Goal: Check status: Check status

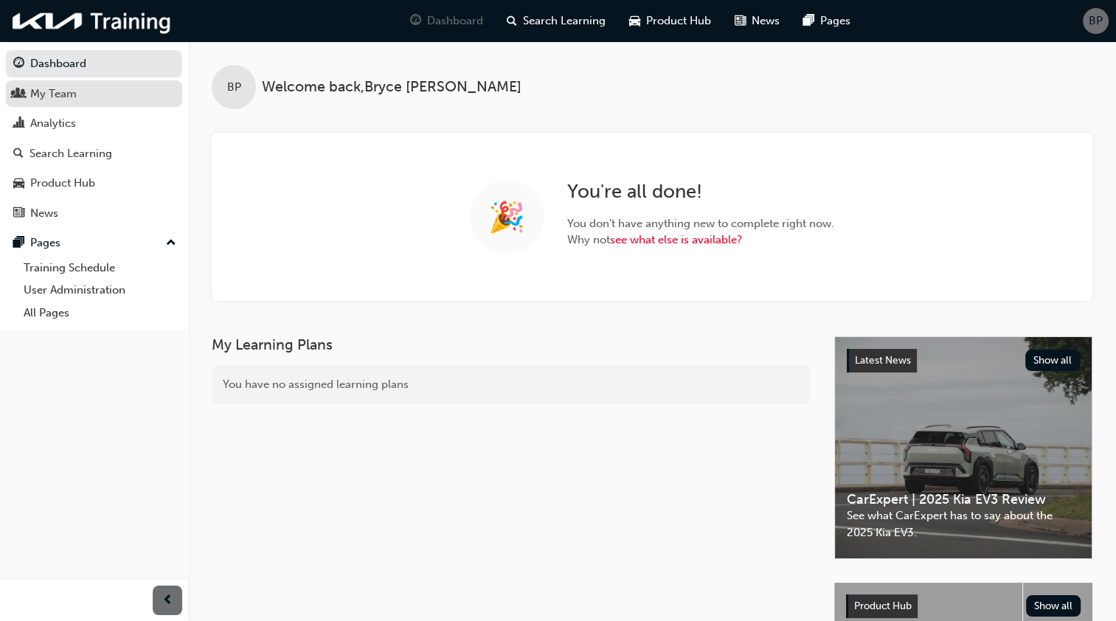
click at [68, 97] on div "My Team" at bounding box center [53, 94] width 46 height 17
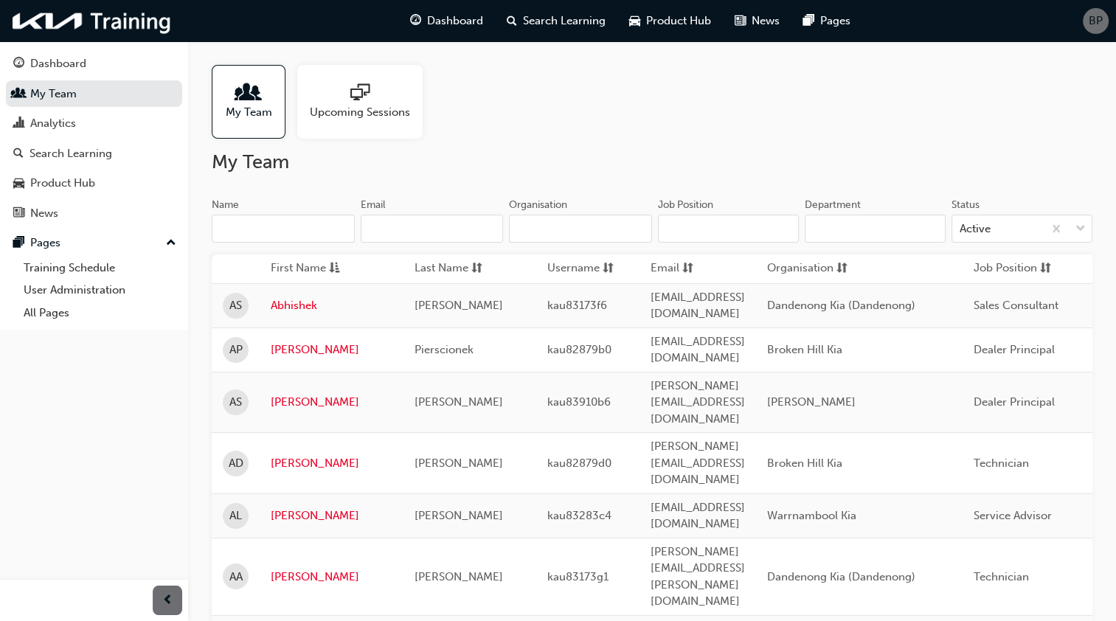
click at [556, 226] on input "Organisation" at bounding box center [580, 229] width 143 height 28
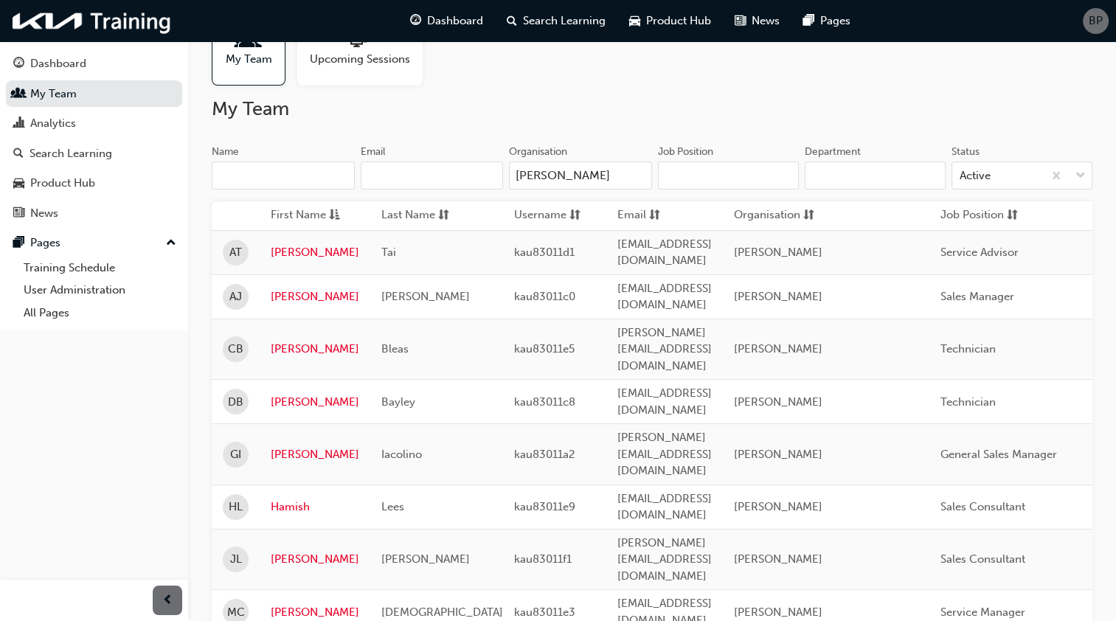
scroll to position [53, 0]
type input "[PERSON_NAME]"
click at [454, 120] on h2 "My Team" at bounding box center [652, 109] width 881 height 24
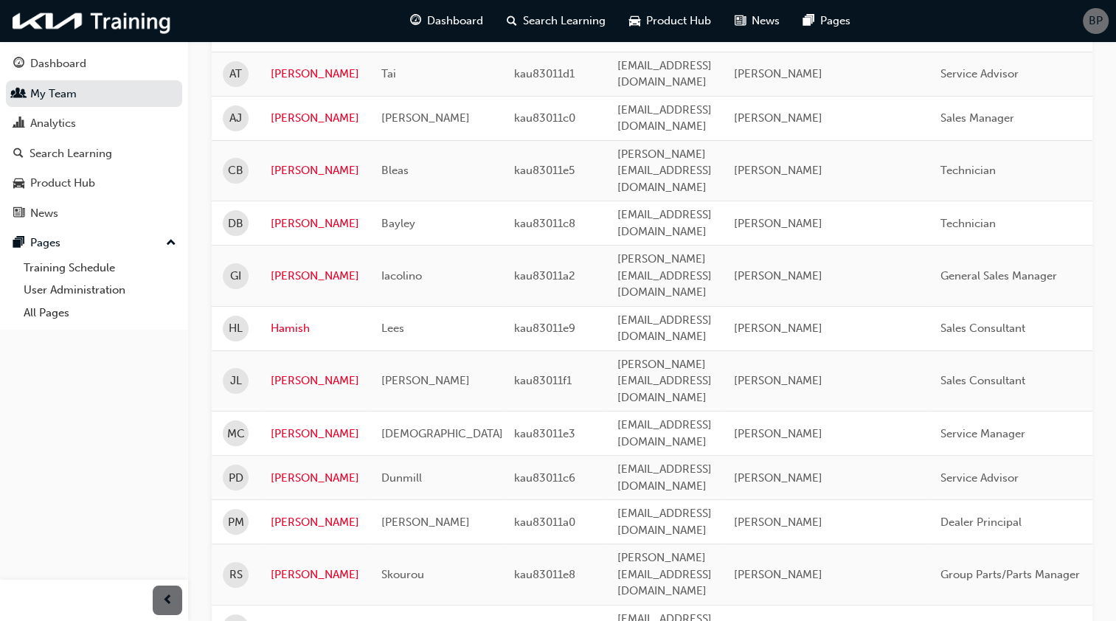
scroll to position [319, 0]
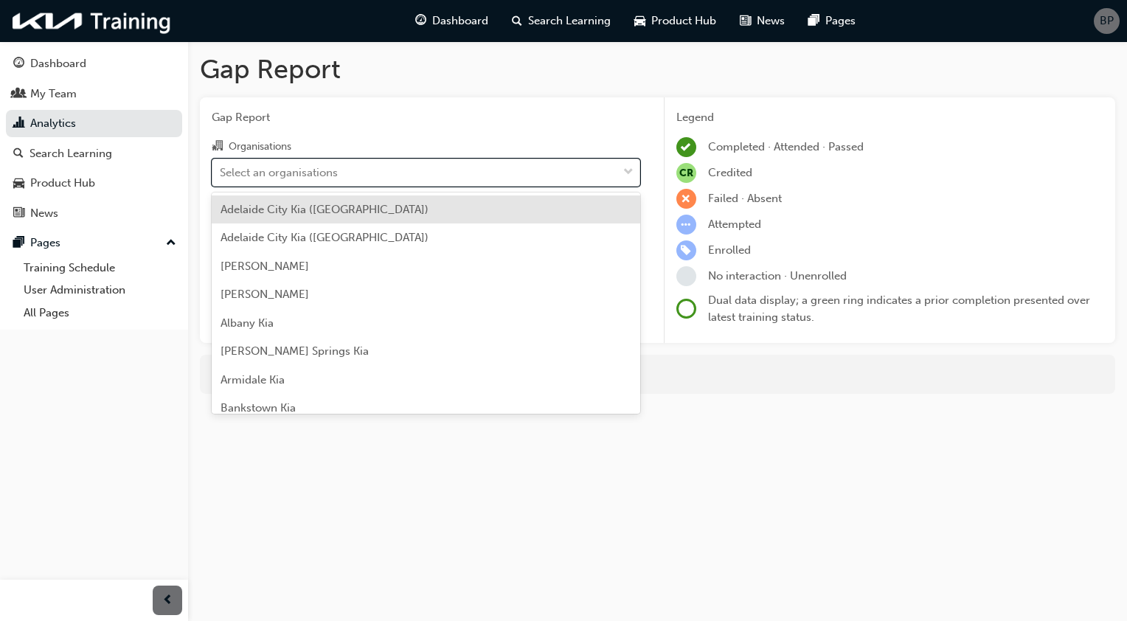
click at [629, 166] on span "down-icon" at bounding box center [628, 172] width 10 height 19
click at [221, 166] on input "Organisations option [GEOGRAPHIC_DATA] ([GEOGRAPHIC_DATA]) focused, 1 of 156. 1…" at bounding box center [220, 171] width 1 height 13
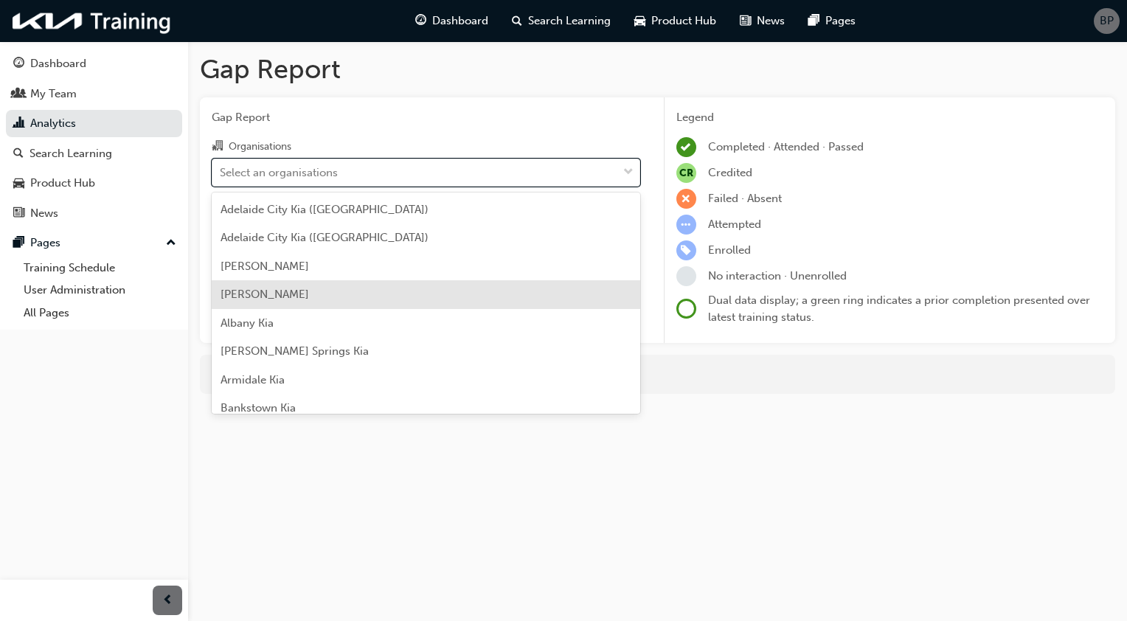
click at [292, 292] on span "[PERSON_NAME]" at bounding box center [265, 294] width 89 height 13
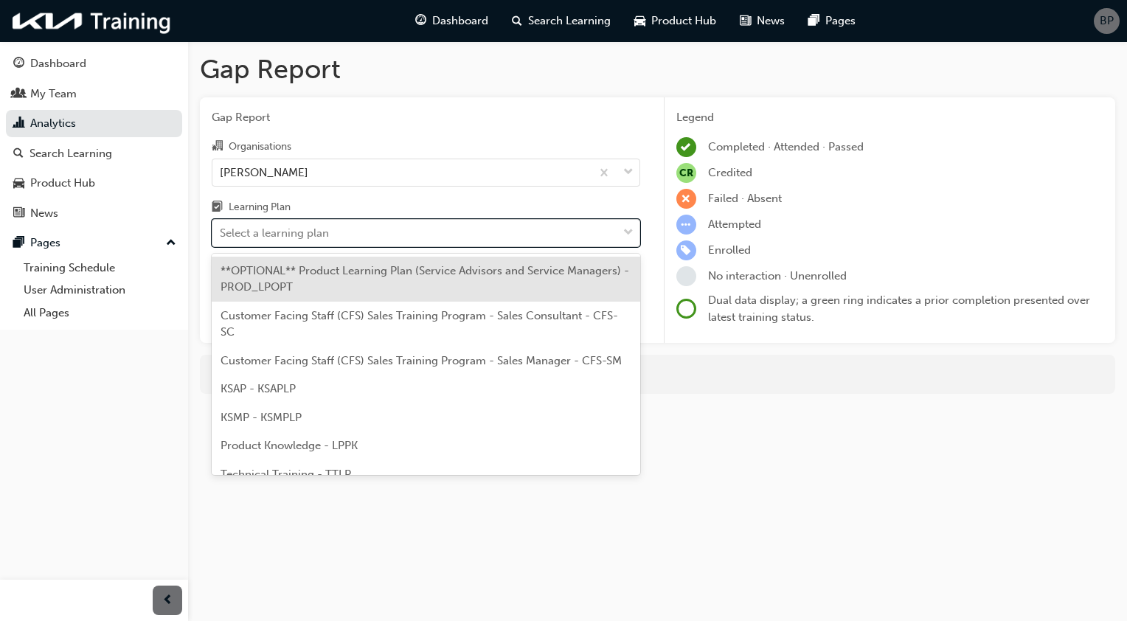
click at [625, 233] on span "down-icon" at bounding box center [628, 233] width 10 height 19
click at [221, 233] on input "Learning Plan option **OPTIONAL** Product Learning Plan (Service Advisors and S…" at bounding box center [220, 232] width 1 height 13
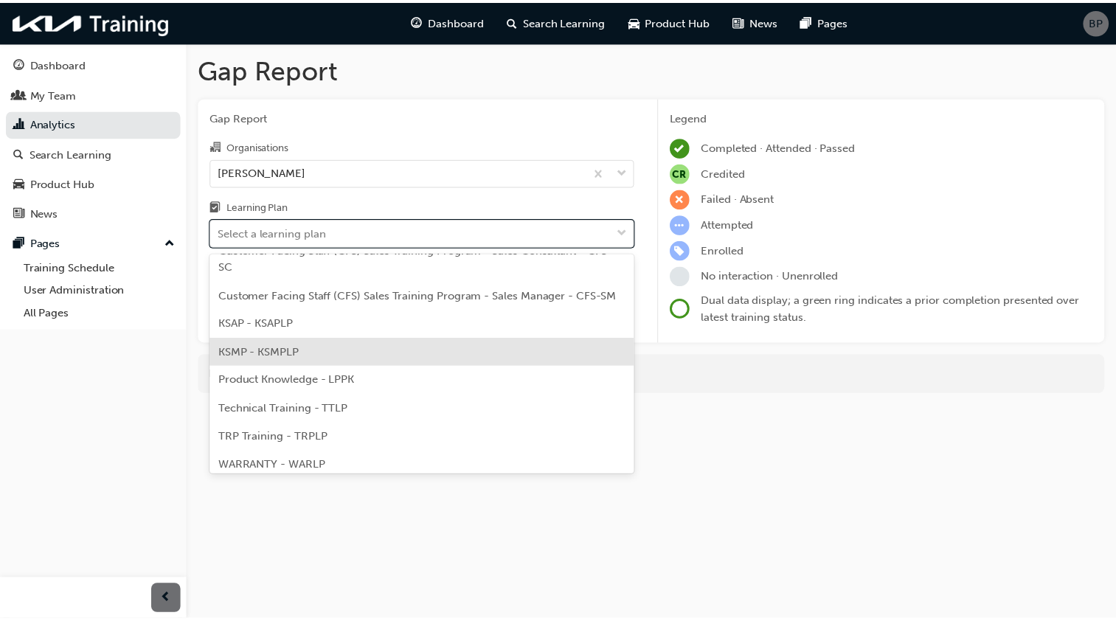
scroll to position [65, 0]
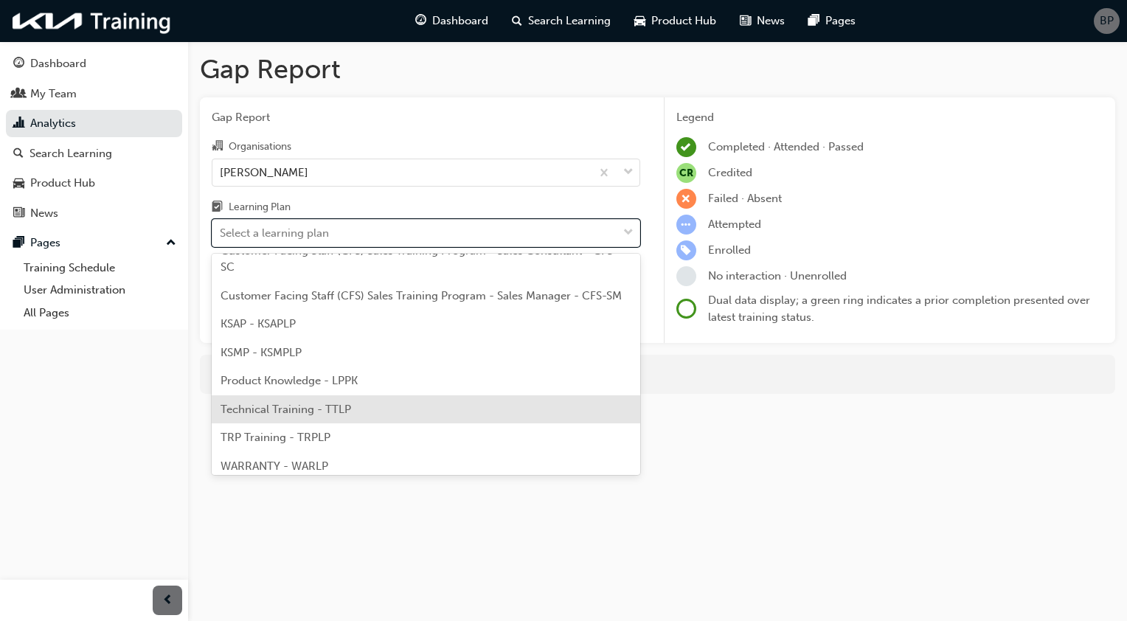
click at [314, 406] on span "Technical Training - TTLP" at bounding box center [286, 409] width 131 height 13
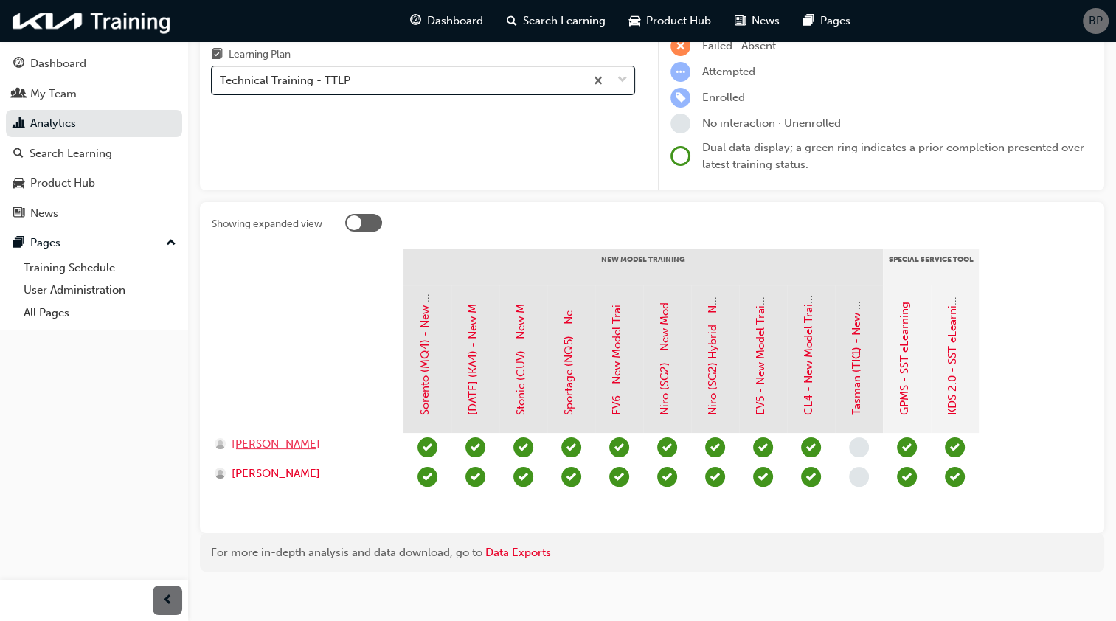
scroll to position [162, 0]
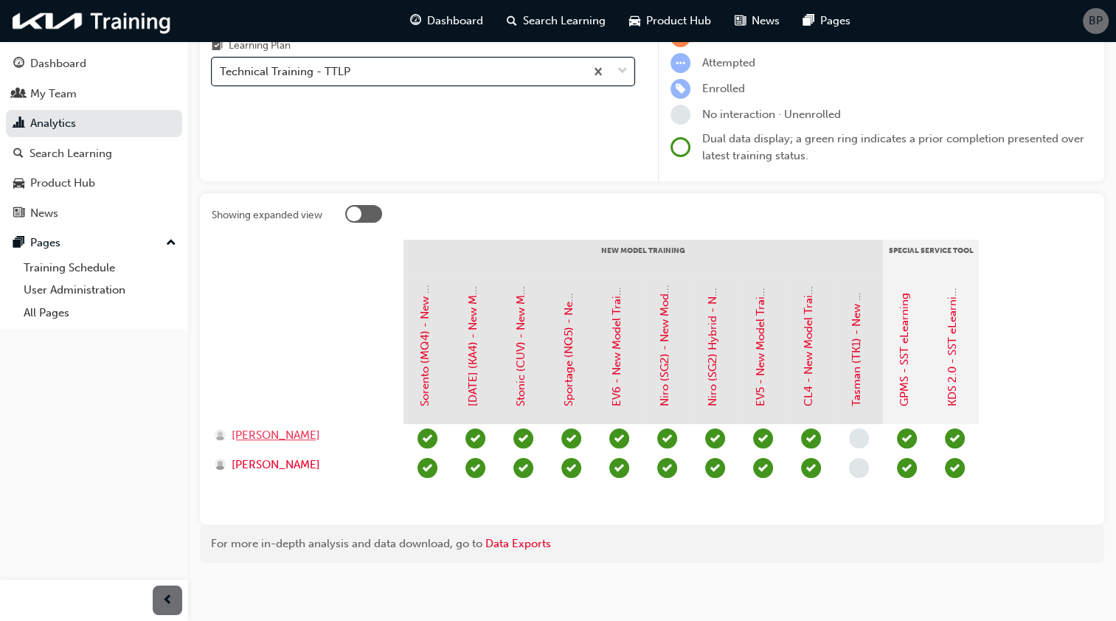
click at [298, 435] on div "[PERSON_NAME]" at bounding box center [302, 435] width 175 height 17
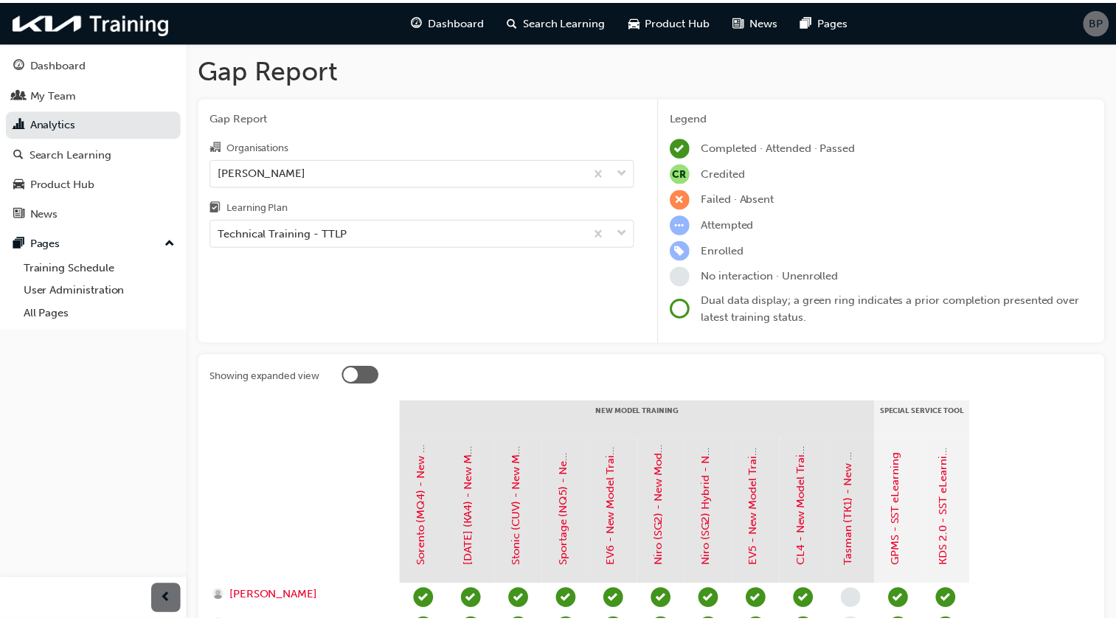
scroll to position [162, 0]
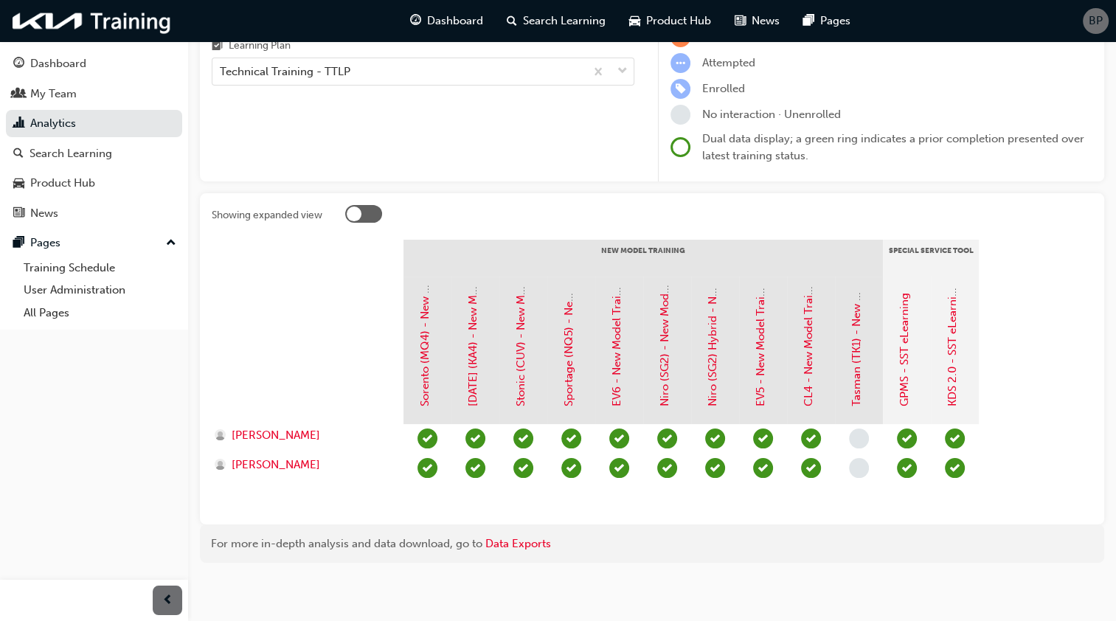
click at [472, 277] on div "[DATE] (KA4) - New Model Training - eLearning" at bounding box center [476, 351] width 48 height 148
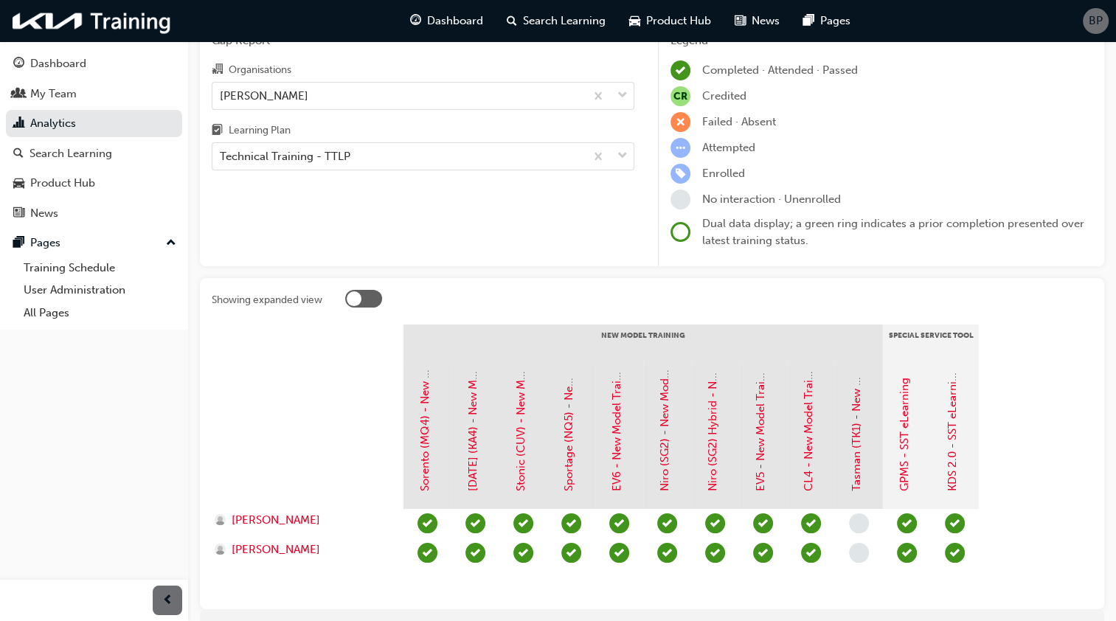
scroll to position [75, 0]
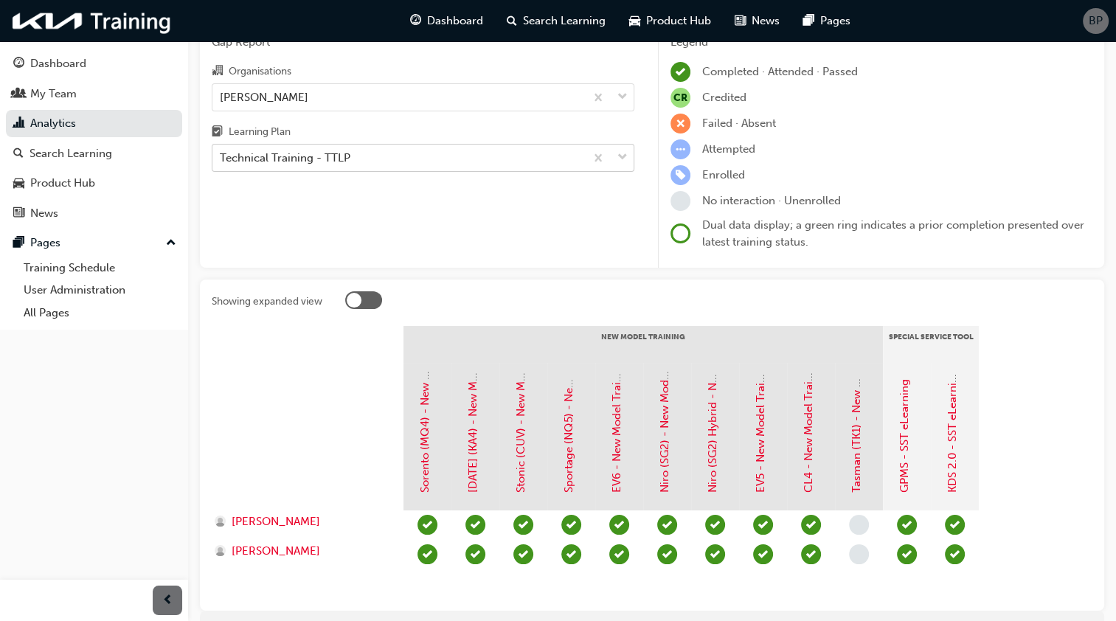
click at [620, 162] on span "down-icon" at bounding box center [623, 157] width 10 height 19
click at [221, 162] on input "Learning Plan Technical Training - TTLP" at bounding box center [220, 157] width 1 height 13
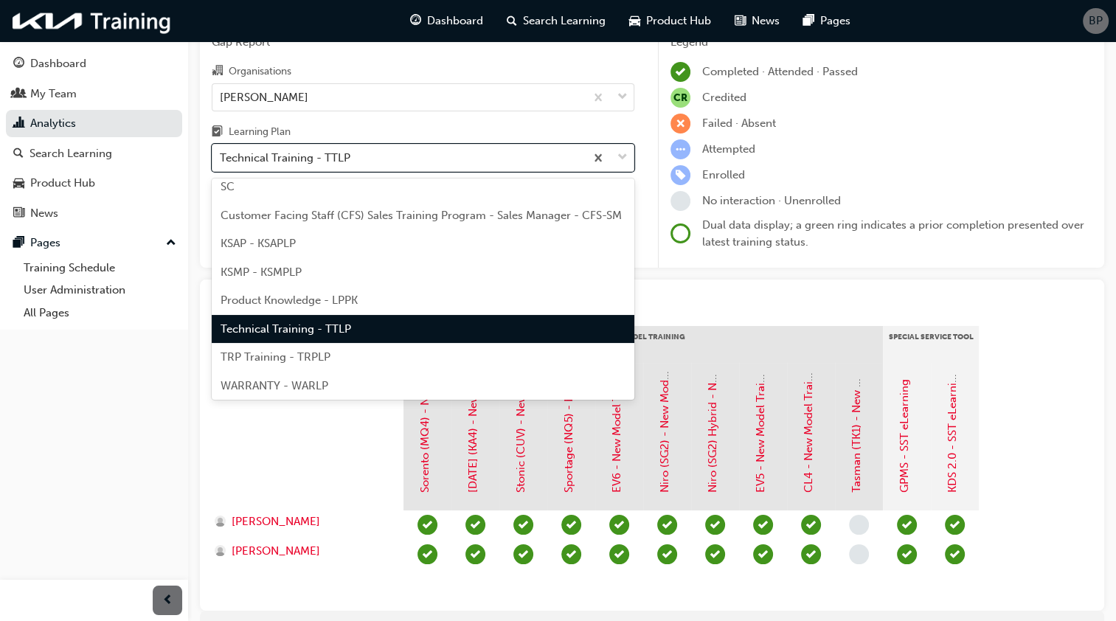
scroll to position [89, 0]
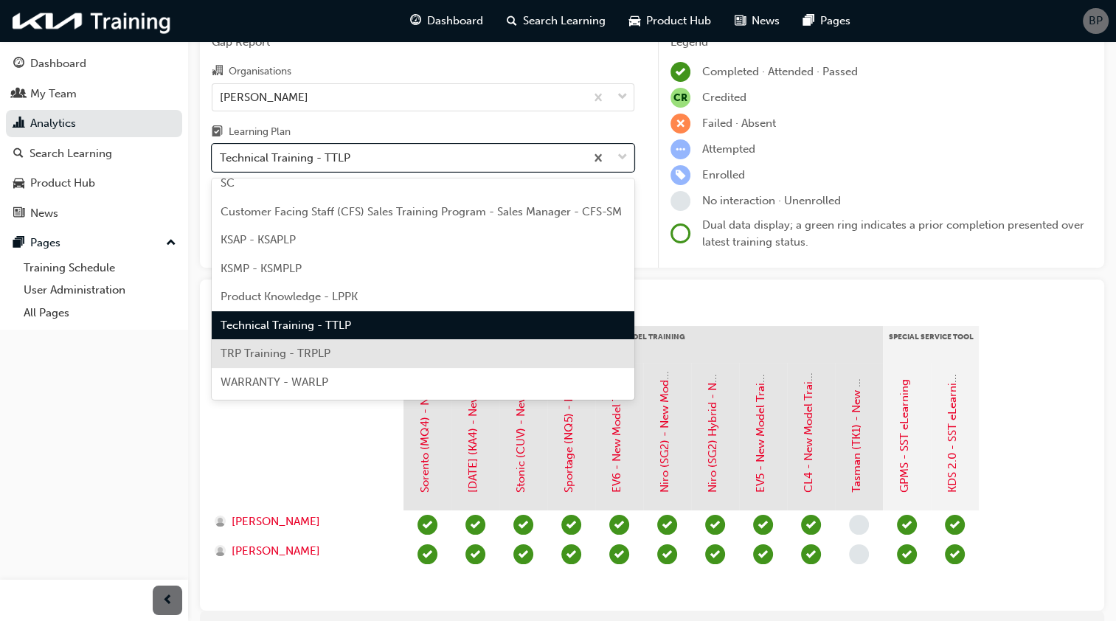
click at [469, 356] on div "TRP Training - TRPLP" at bounding box center [423, 353] width 423 height 29
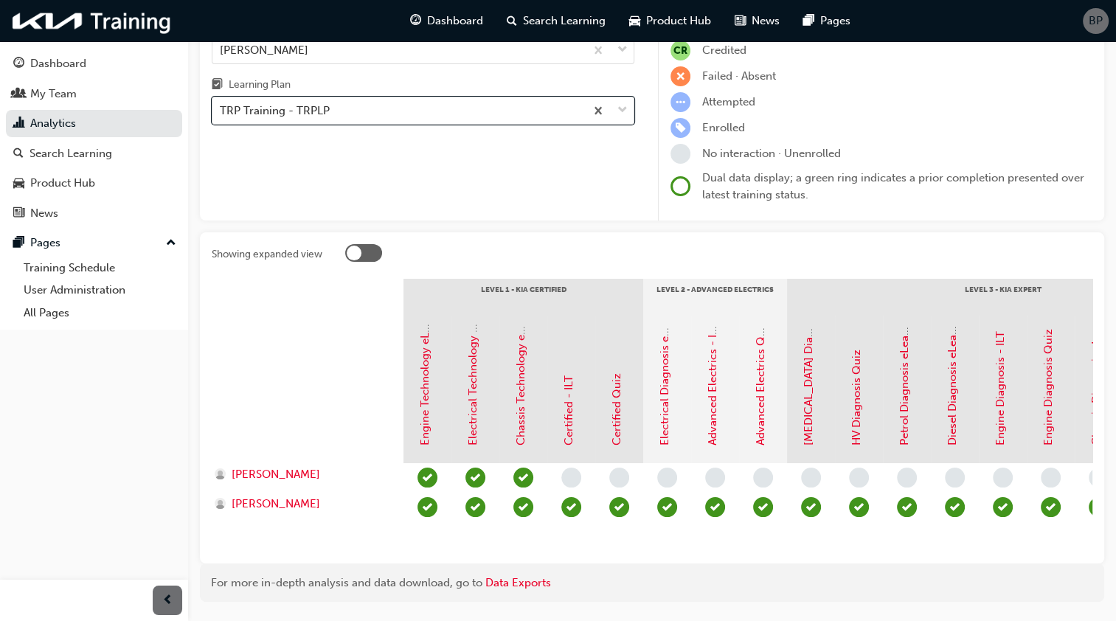
scroll to position [122, 0]
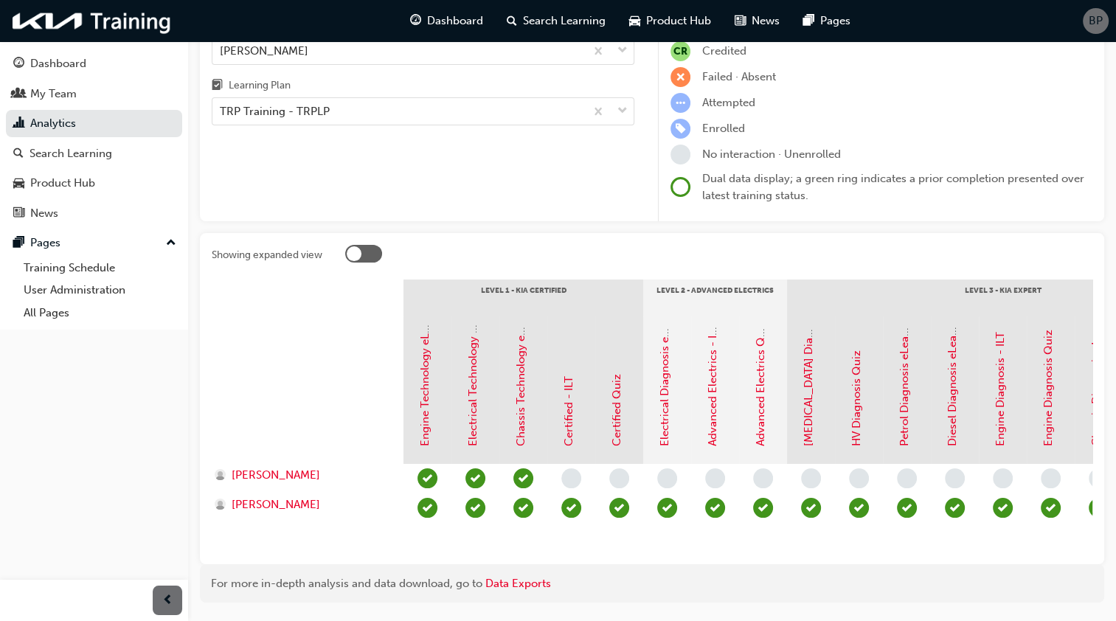
drag, startPoint x: 599, startPoint y: 421, endPoint x: 426, endPoint y: 195, distance: 284.2
click at [426, 195] on div "Gap Report Organisations [PERSON_NAME] Kia Learning Plan TRP Training - TRPLP" at bounding box center [423, 99] width 446 height 246
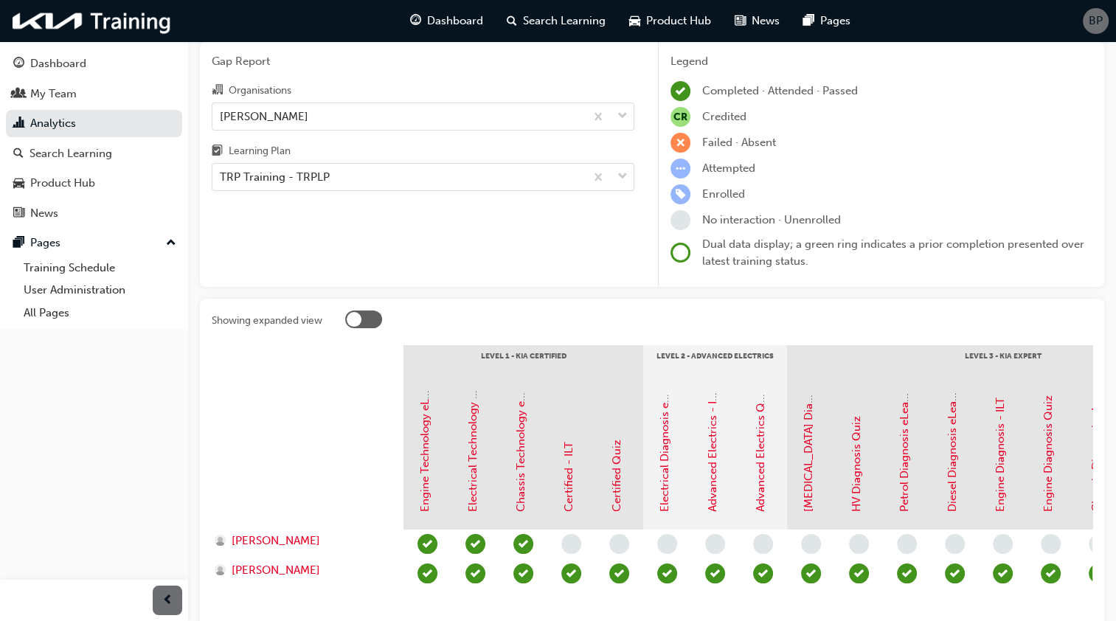
scroll to position [56, 0]
